Goal: Check status: Check status

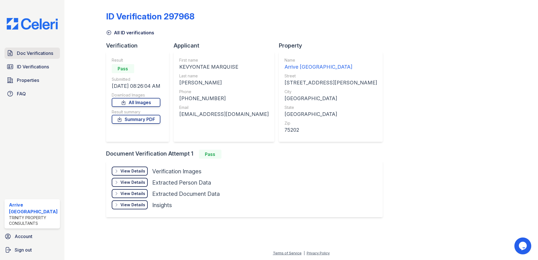
click at [25, 51] on span "Doc Verifications" at bounding box center [35, 53] width 36 height 7
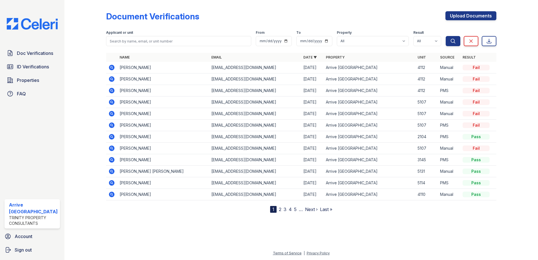
click at [110, 77] on icon at bounding box center [112, 79] width 6 height 6
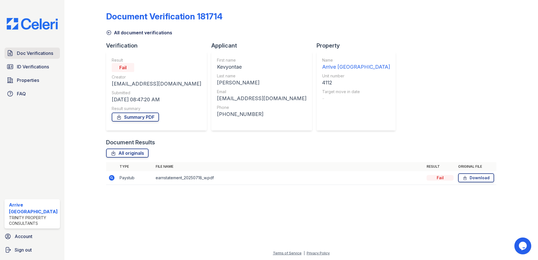
click at [53, 54] on span "Doc Verifications" at bounding box center [35, 53] width 36 height 7
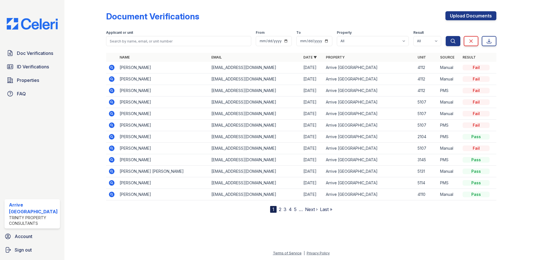
click at [110, 68] on icon at bounding box center [111, 67] width 7 height 7
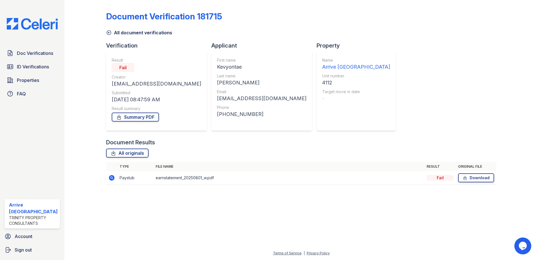
click at [114, 177] on icon at bounding box center [112, 178] width 6 height 6
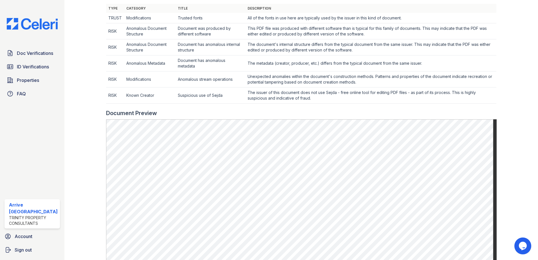
scroll to position [196, 0]
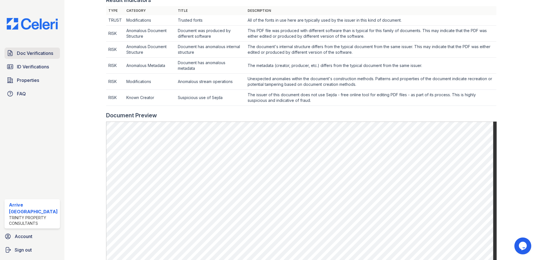
click at [25, 59] on link "Doc Verifications" at bounding box center [32, 53] width 55 height 11
